Goal: Browse casually

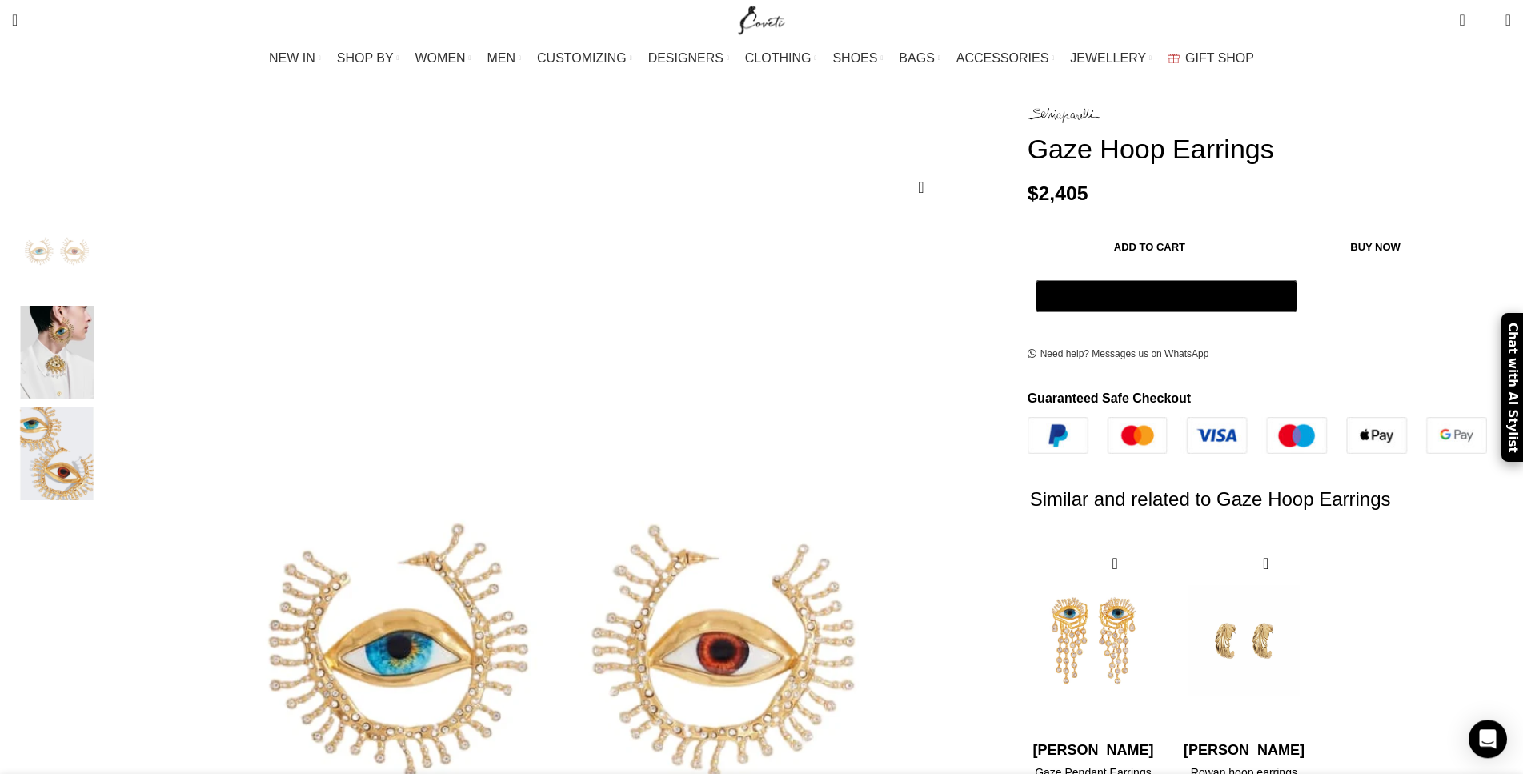
scroll to position [163, 0]
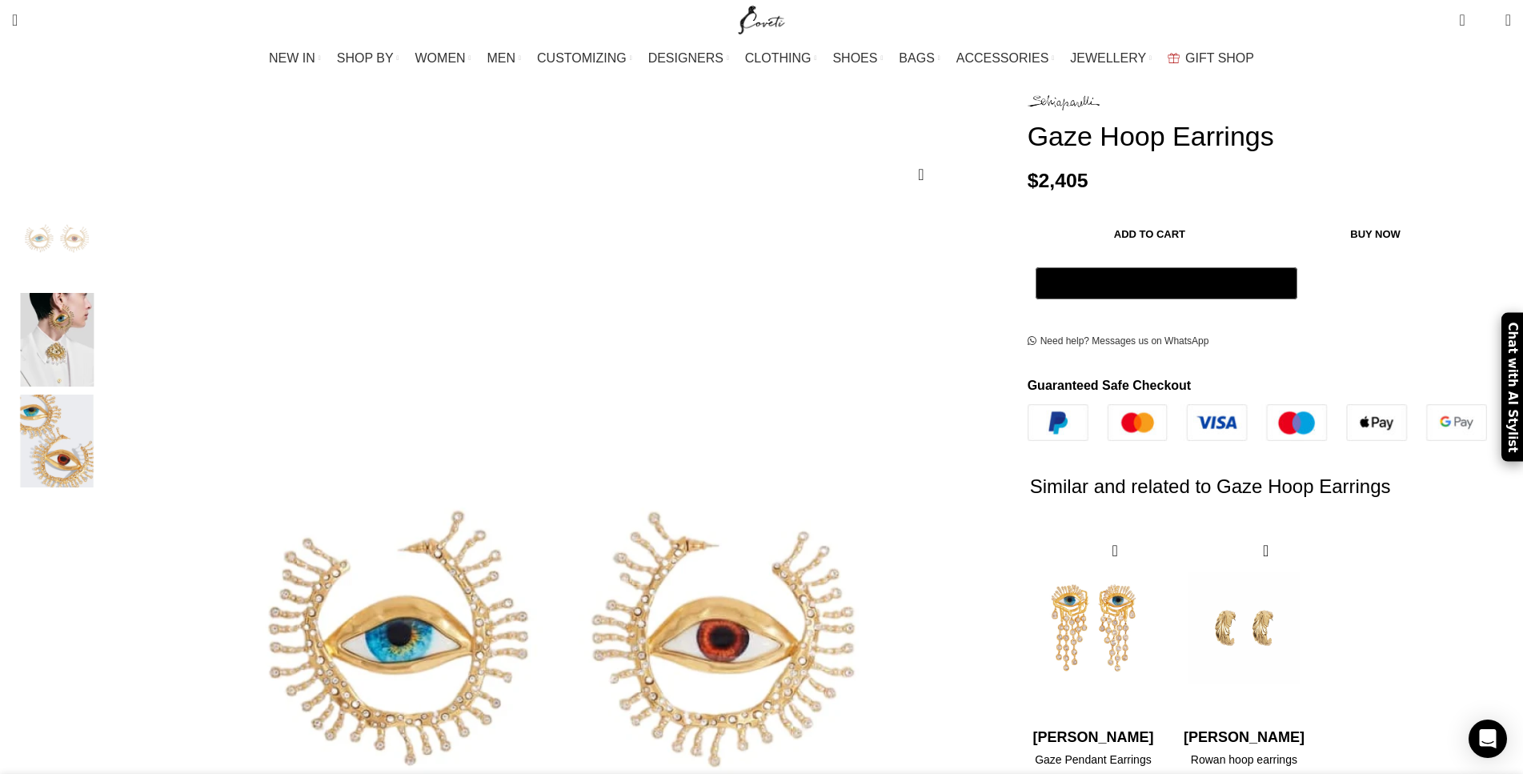
click at [106, 336] on img "2 / 3" at bounding box center [57, 340] width 98 height 94
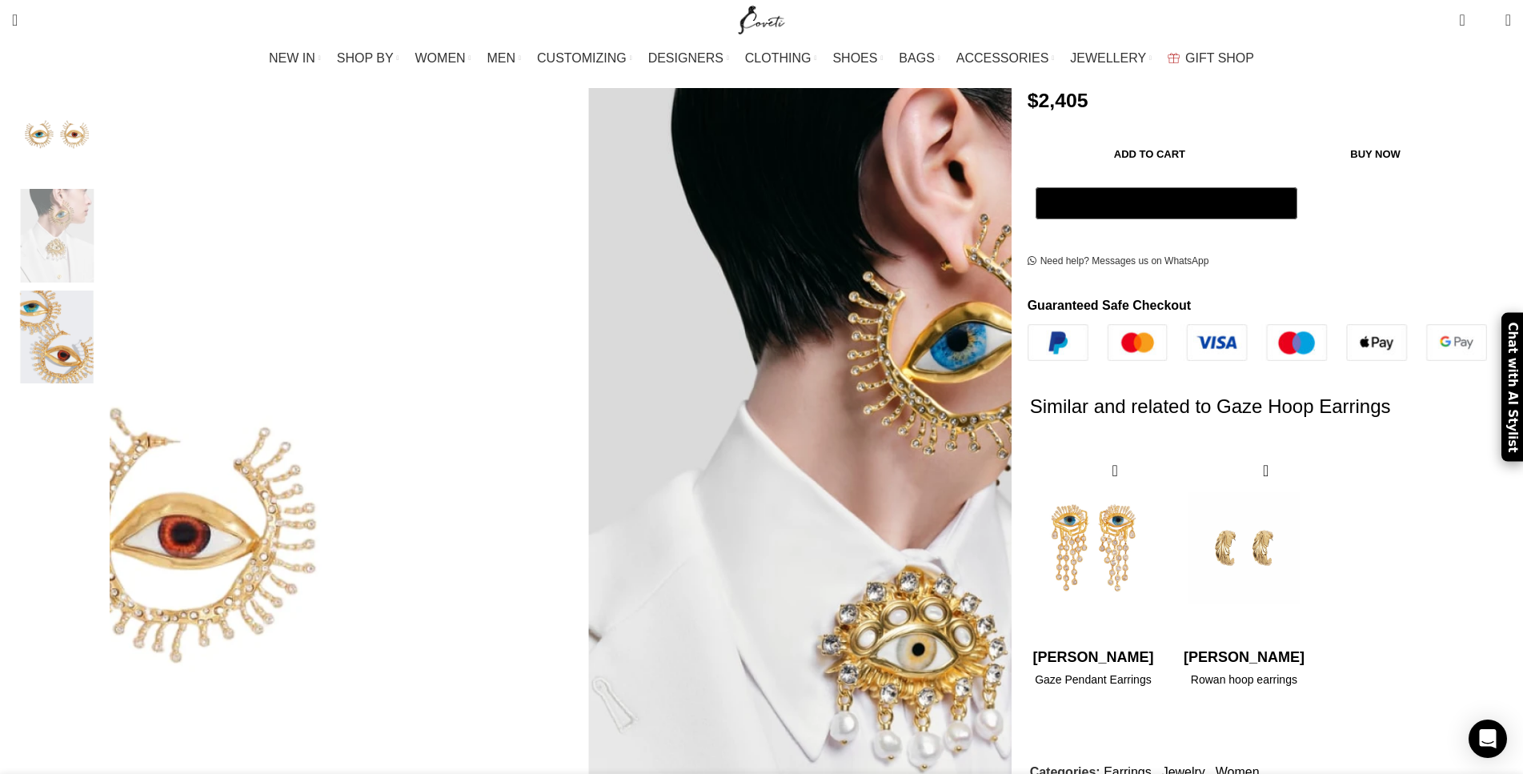
scroll to position [245, 0]
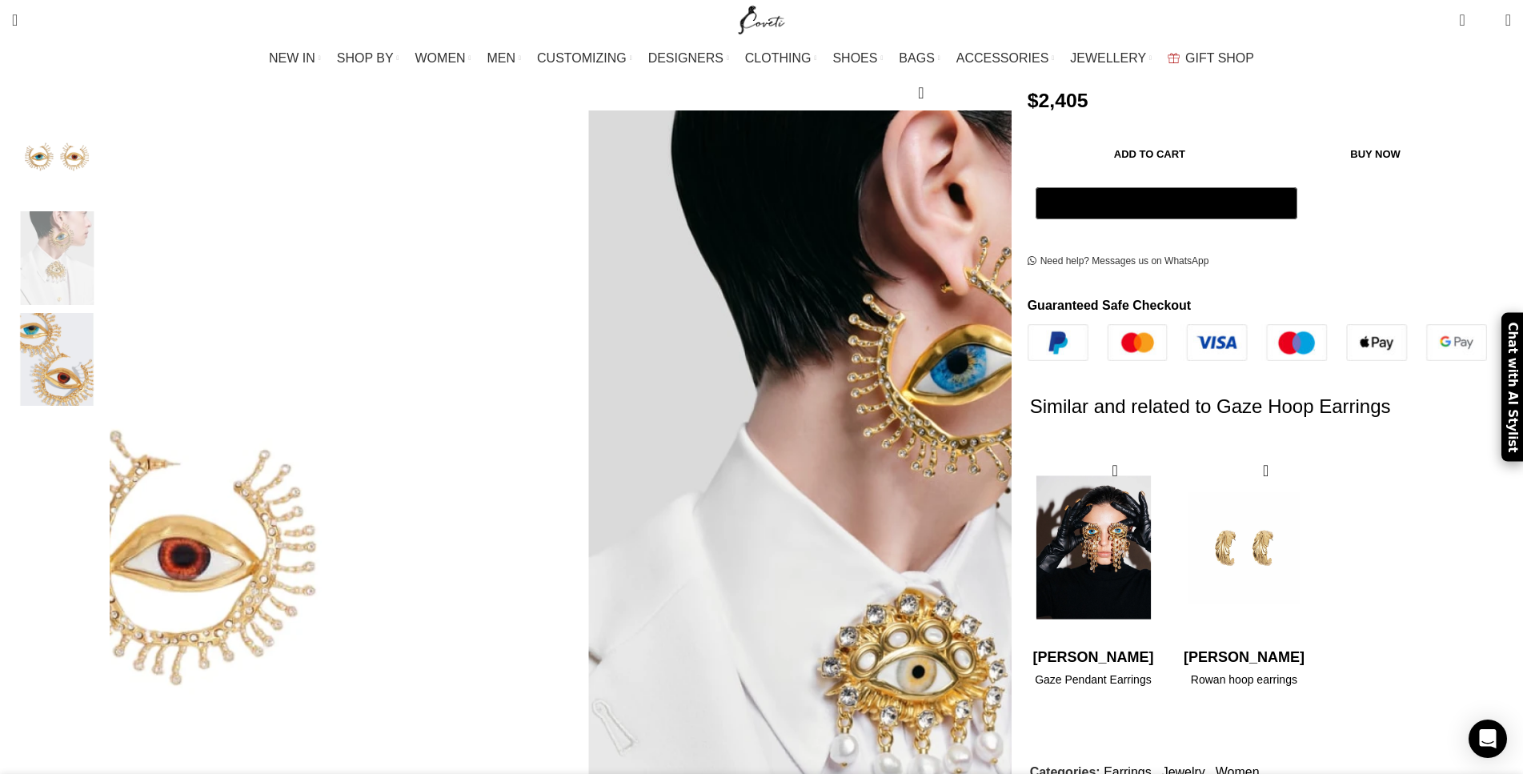
click at [1028, 559] on img "1 / 2" at bounding box center [1093, 548] width 130 height 198
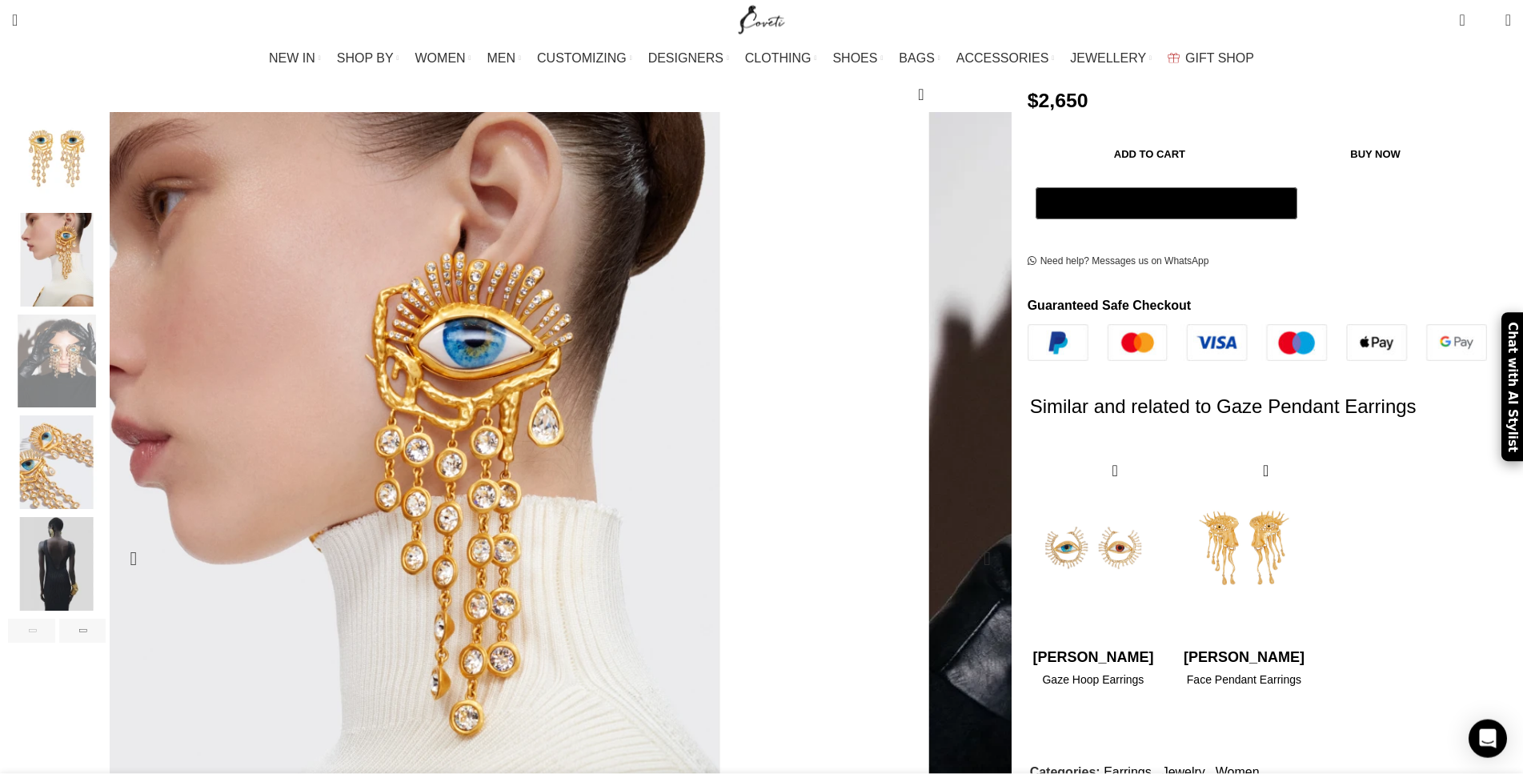
scroll to position [245, 0]
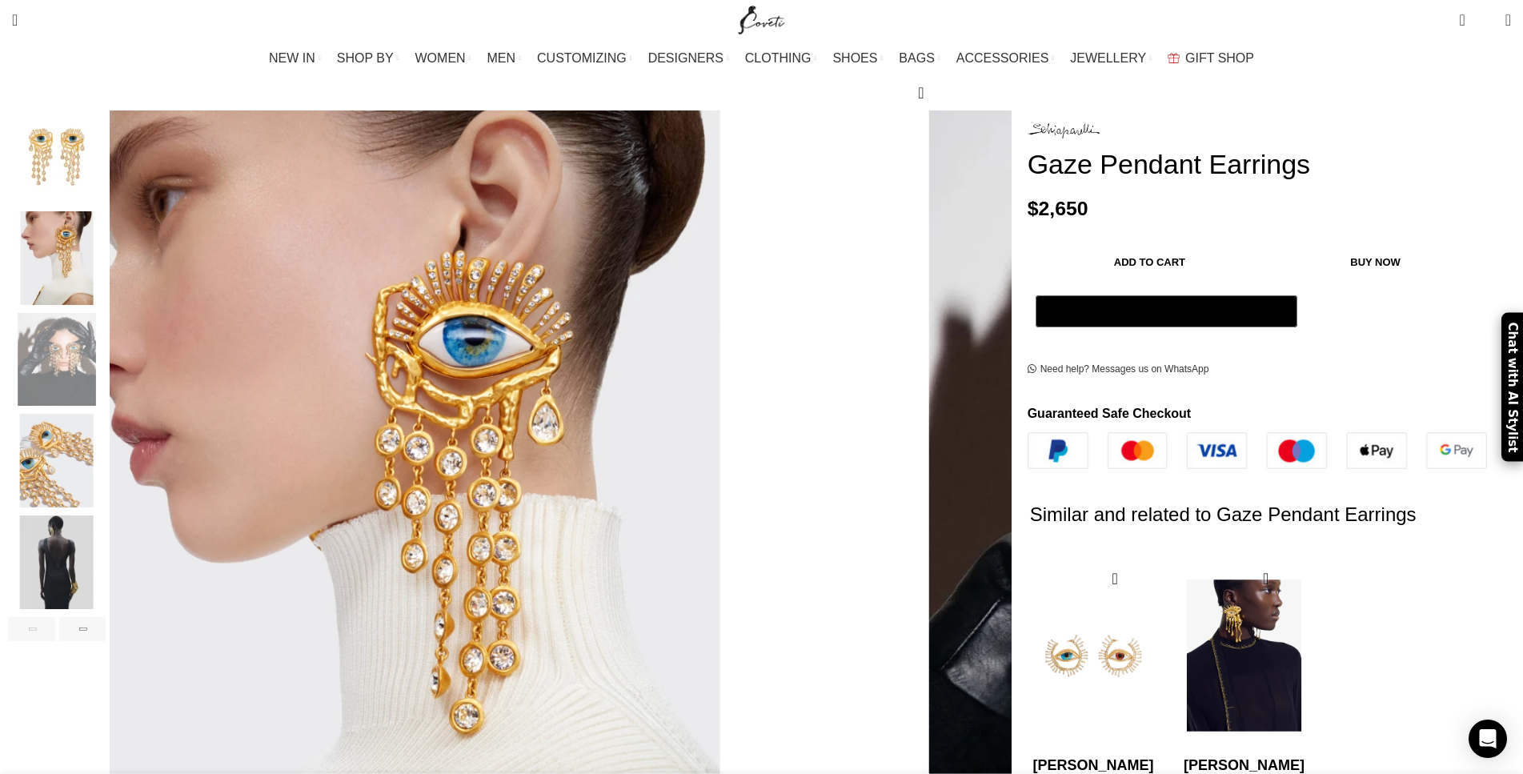
click at [1179, 567] on img "2 / 2" at bounding box center [1244, 656] width 130 height 198
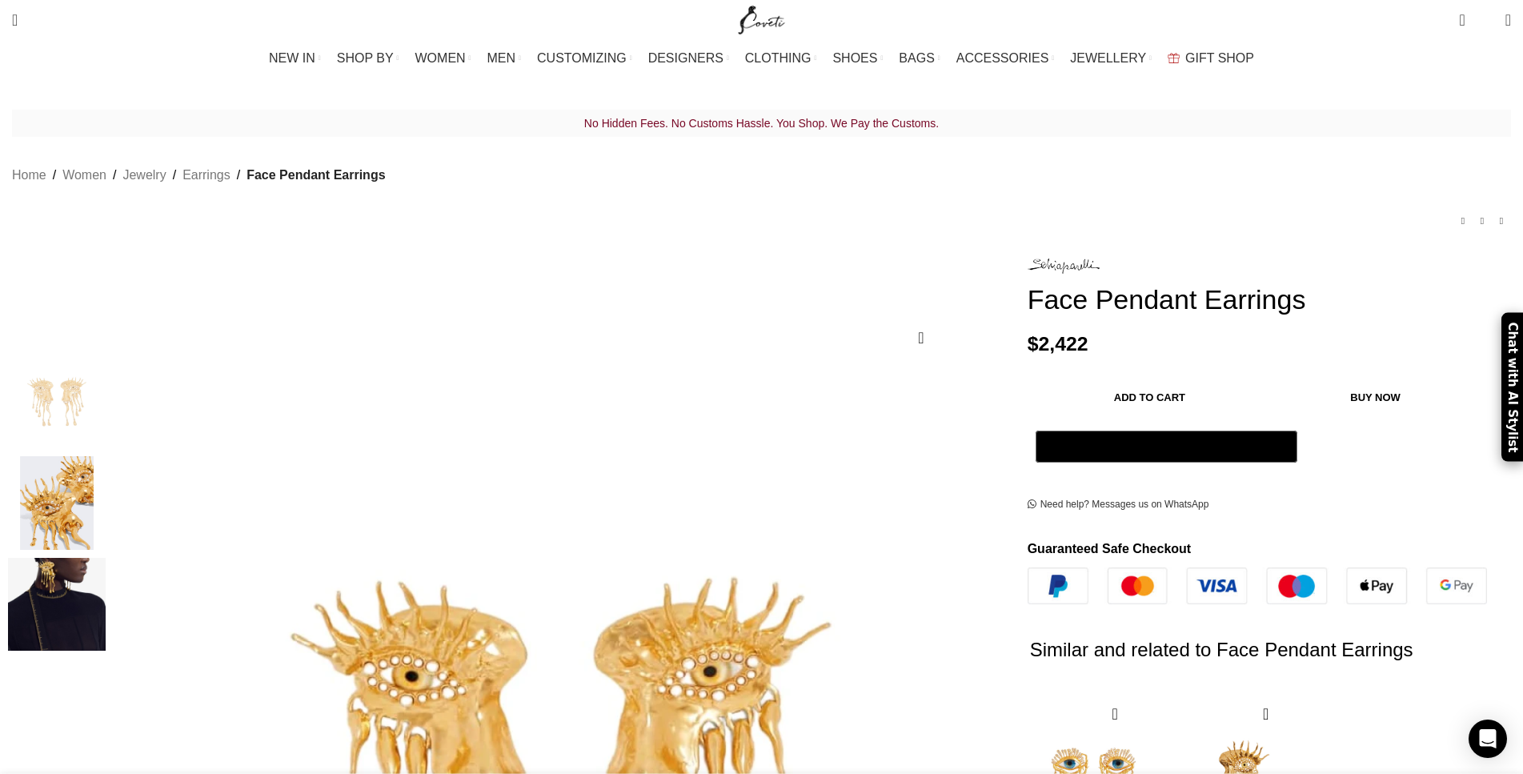
click at [106, 579] on img "3 / 3" at bounding box center [57, 605] width 98 height 94
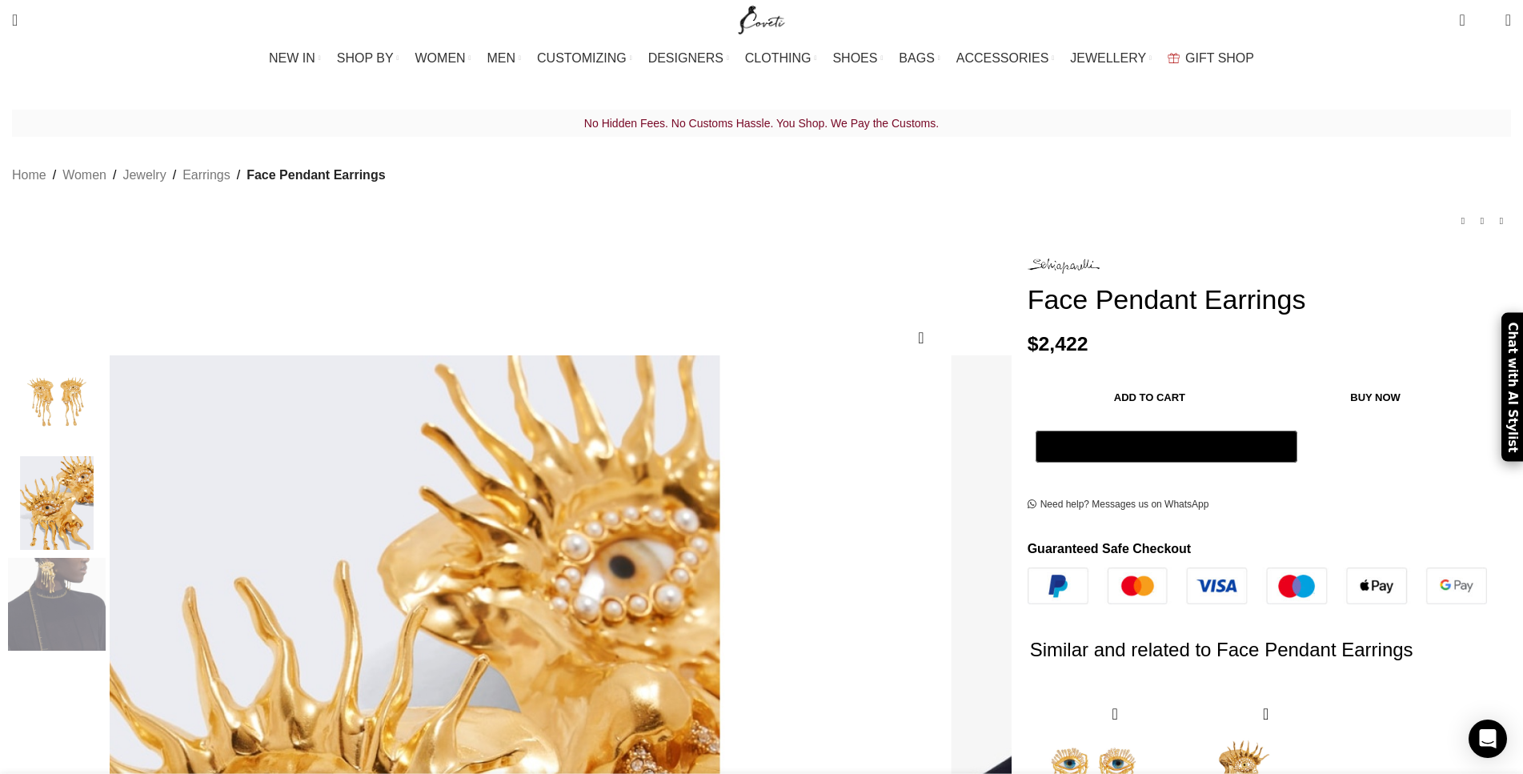
click at [106, 499] on img "2 / 3" at bounding box center [57, 503] width 98 height 94
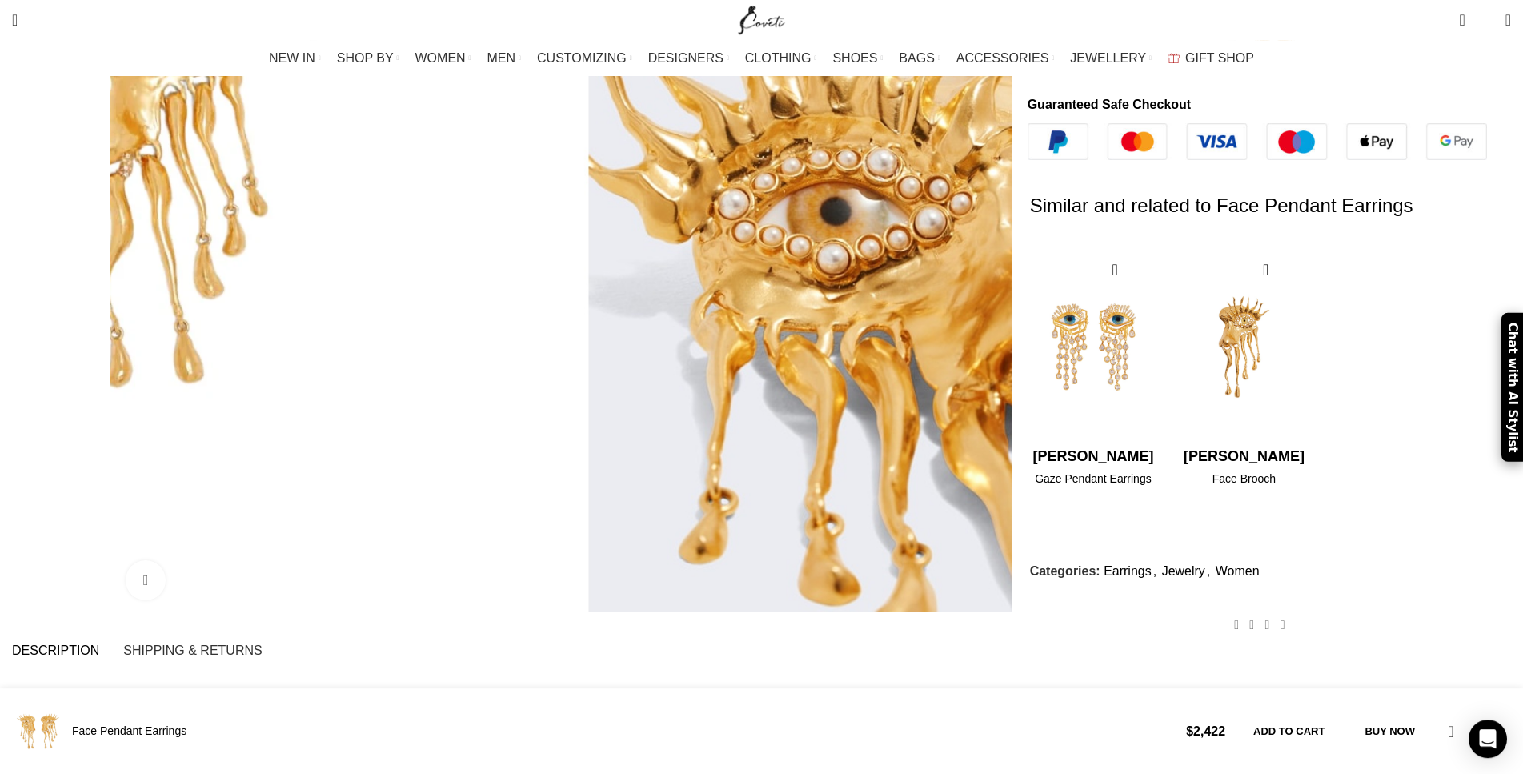
scroll to position [408, 0]
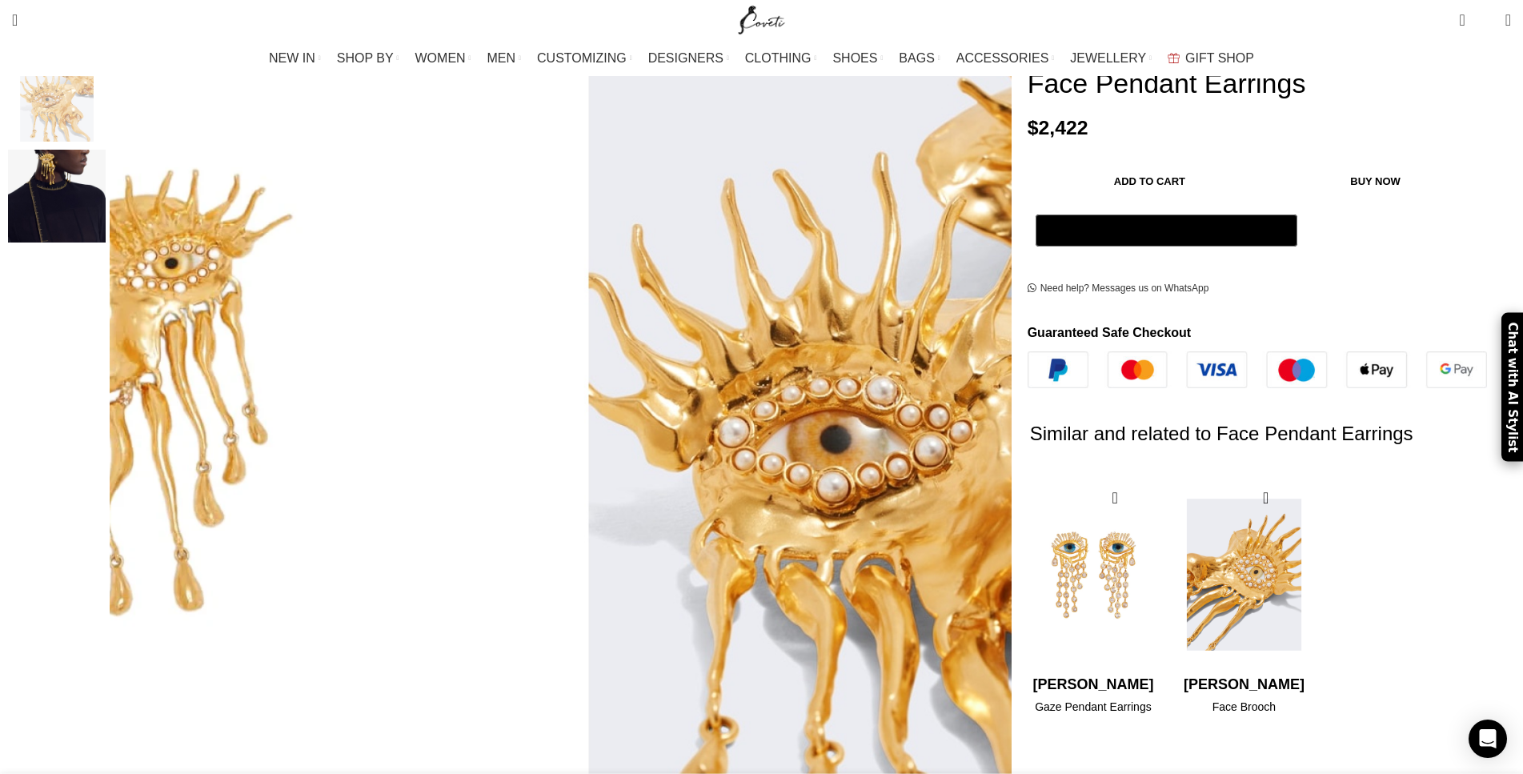
click at [1179, 476] on img "2 / 2" at bounding box center [1244, 575] width 130 height 198
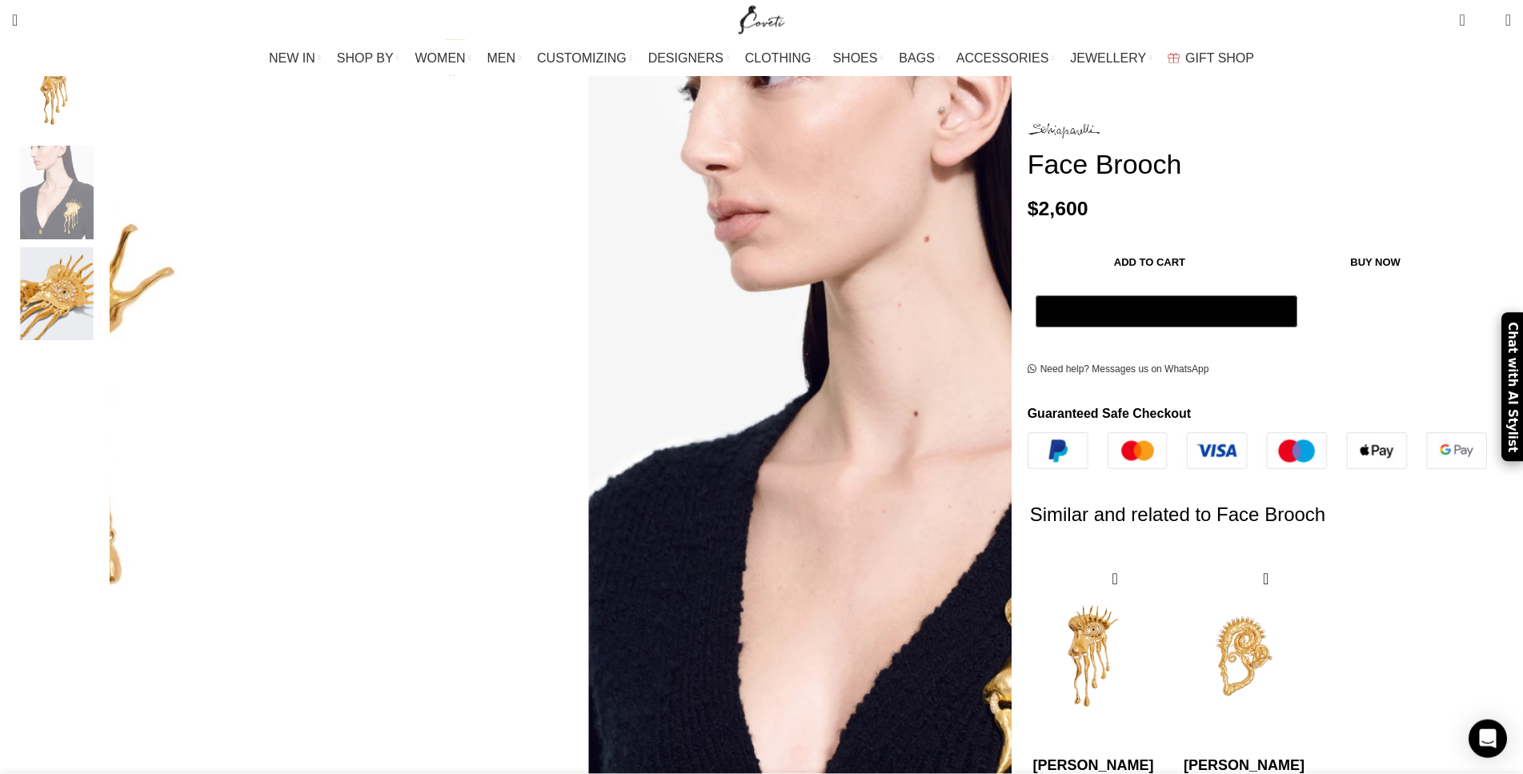
scroll to position [327, 0]
